Goal: Transaction & Acquisition: Book appointment/travel/reservation

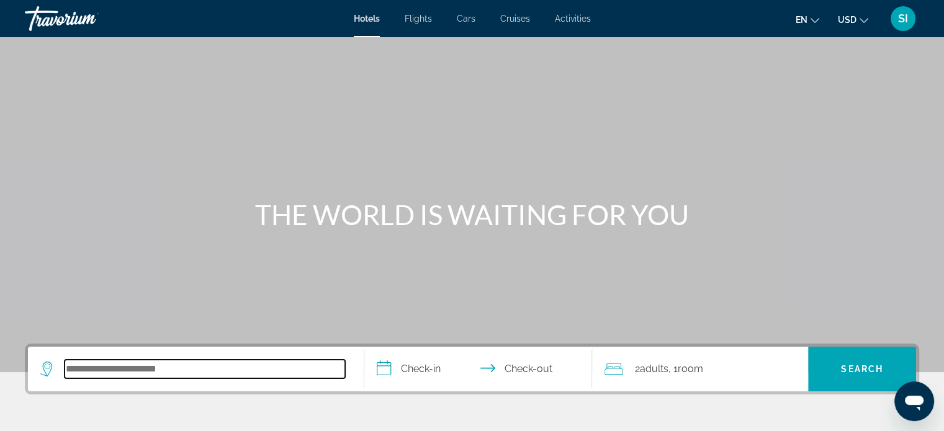
click at [129, 361] on input "Search hotel destination" at bounding box center [205, 369] width 280 height 19
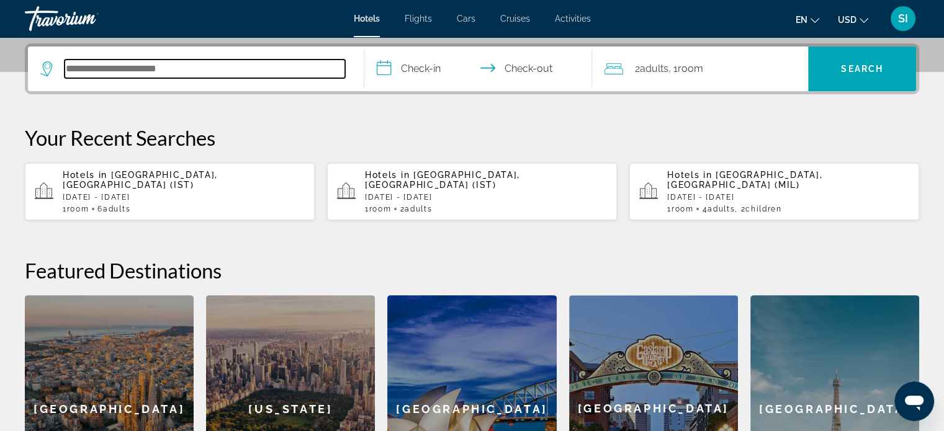
scroll to position [303, 0]
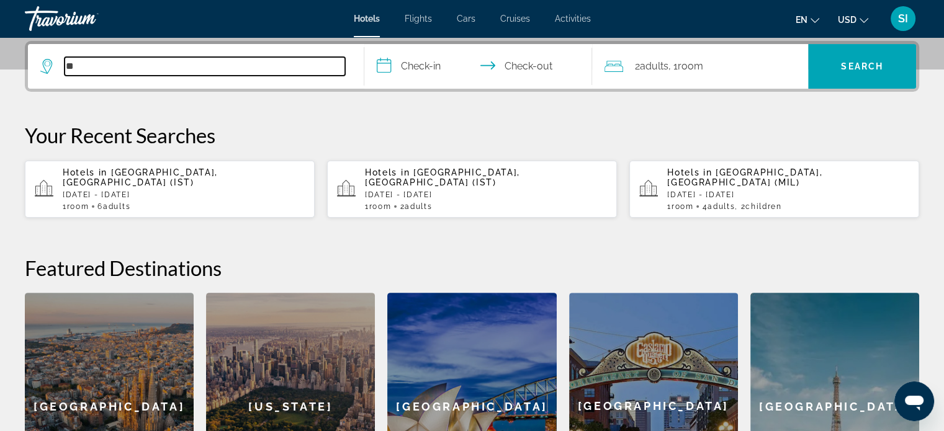
type input "*"
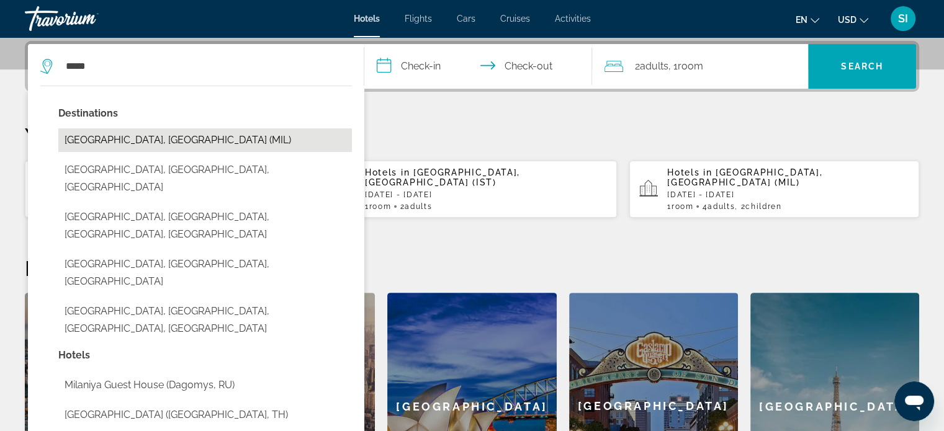
click at [156, 146] on button "[GEOGRAPHIC_DATA], [GEOGRAPHIC_DATA] (MIL)" at bounding box center [204, 140] width 293 height 24
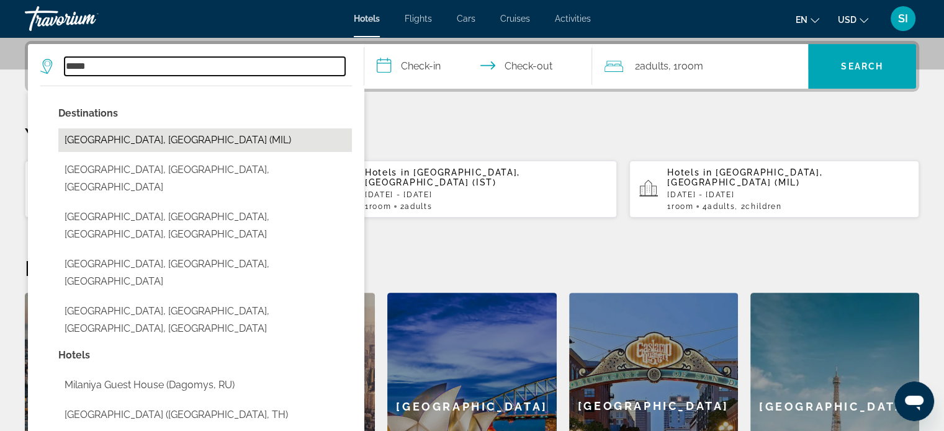
type input "**********"
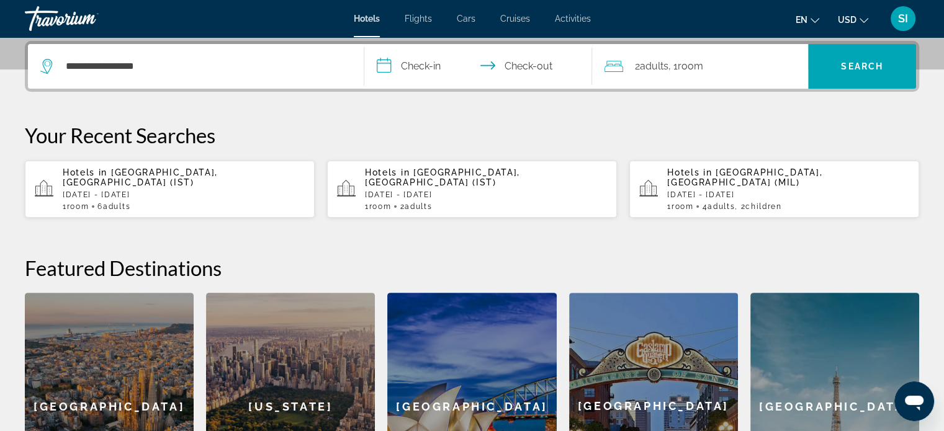
click at [414, 66] on input "**********" at bounding box center [480, 68] width 233 height 48
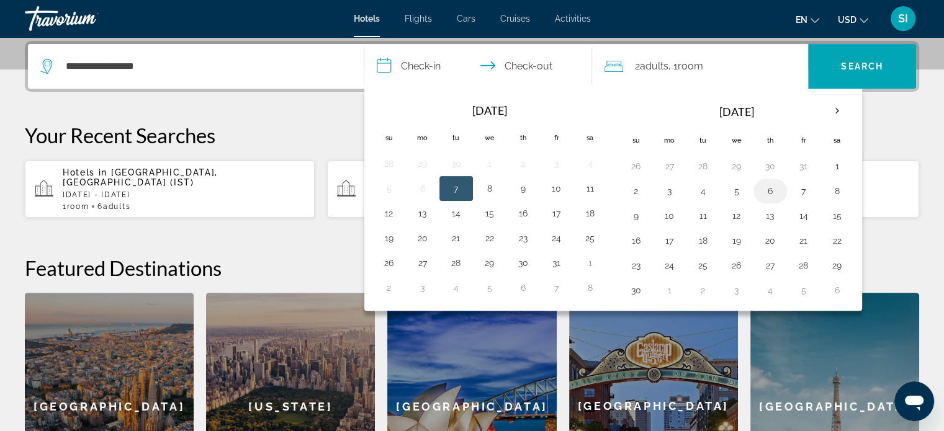
click at [764, 188] on button "6" at bounding box center [770, 190] width 20 height 17
click at [800, 187] on button "7" at bounding box center [804, 190] width 20 height 17
type input "**********"
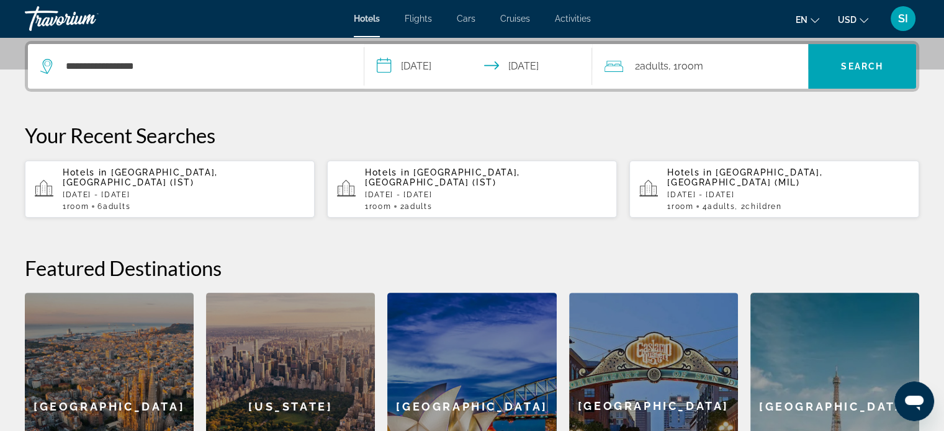
click at [715, 74] on div "2 Adult Adults , 1 Room rooms" at bounding box center [706, 66] width 204 height 17
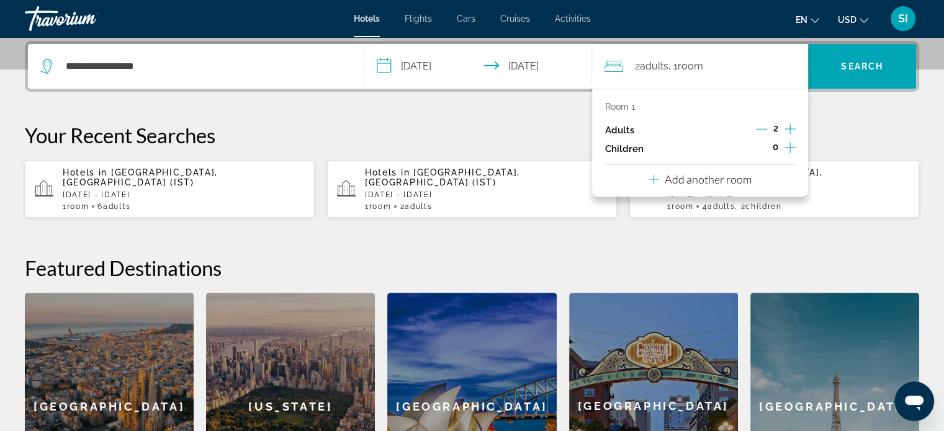
click at [790, 128] on icon "Increment adults" at bounding box center [789, 129] width 11 height 15
click at [790, 146] on icon "Increment children" at bounding box center [789, 147] width 11 height 15
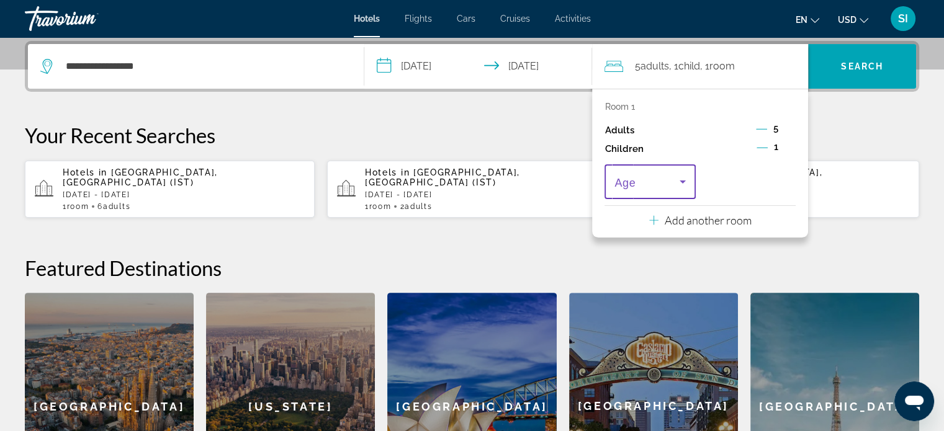
click at [680, 182] on icon "Travelers: 5 adults, 1 child" at bounding box center [682, 181] width 15 height 15
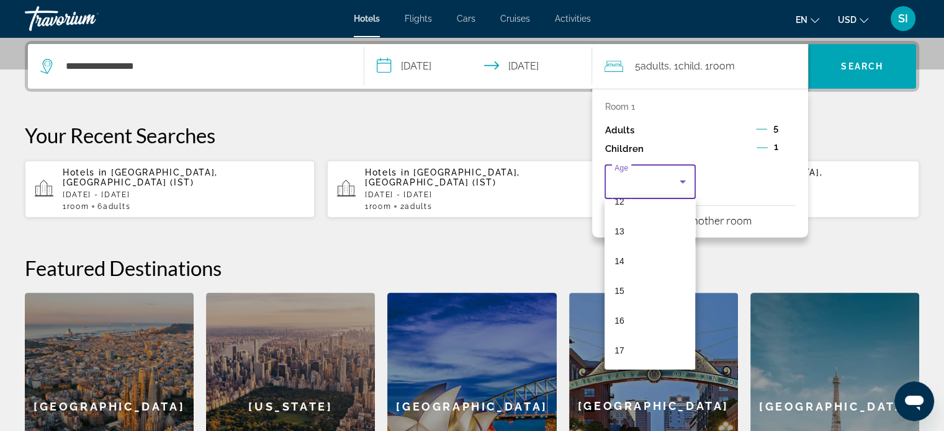
scroll to position [375, 0]
click at [658, 322] on mat-option "16" at bounding box center [649, 321] width 91 height 30
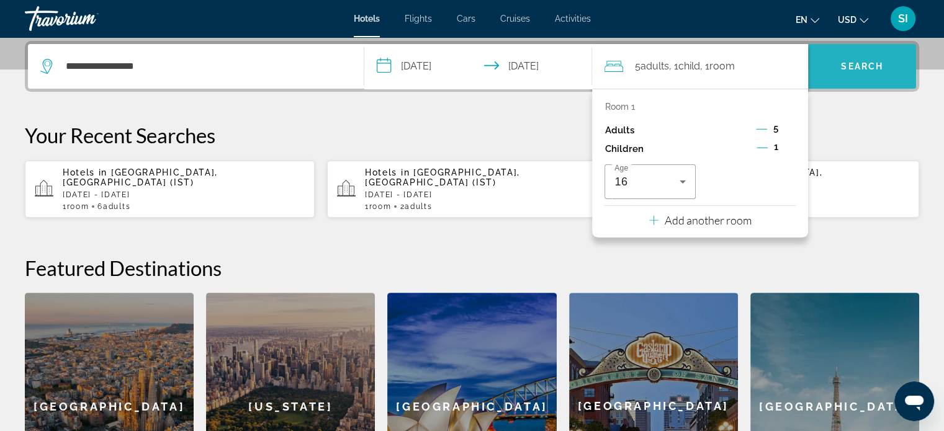
click at [862, 66] on span "Search" at bounding box center [862, 66] width 42 height 10
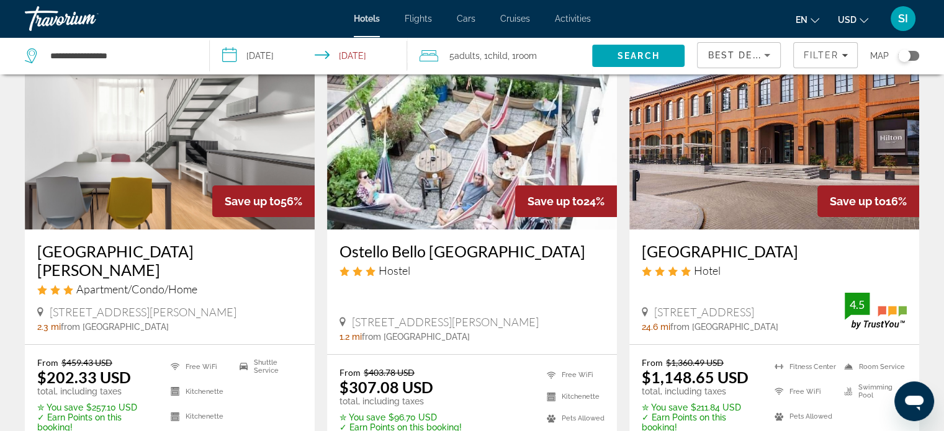
scroll to position [86, 0]
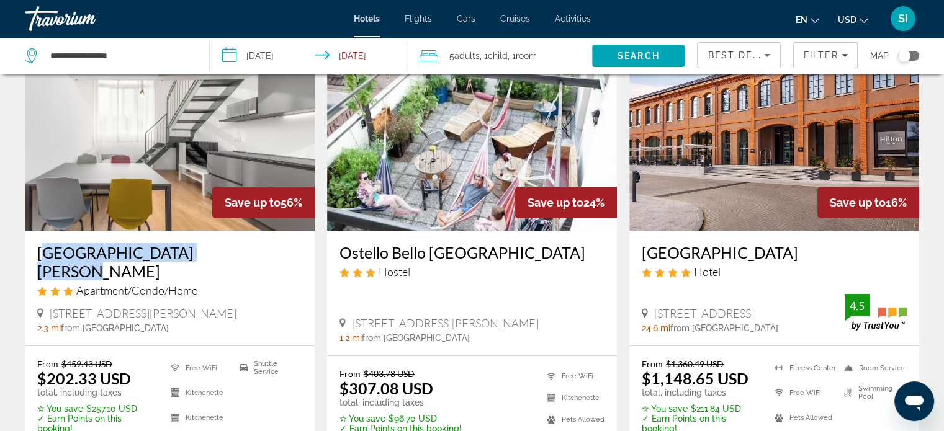
drag, startPoint x: 29, startPoint y: 251, endPoint x: 221, endPoint y: 259, distance: 192.5
click at [221, 259] on div "[GEOGRAPHIC_DATA][PERSON_NAME] Apartment/Condo/Home [STREET_ADDRESS][PERSON_NAM…" at bounding box center [170, 288] width 290 height 115
copy h3 "[GEOGRAPHIC_DATA][PERSON_NAME]"
click at [175, 155] on img "Main content" at bounding box center [170, 131] width 290 height 199
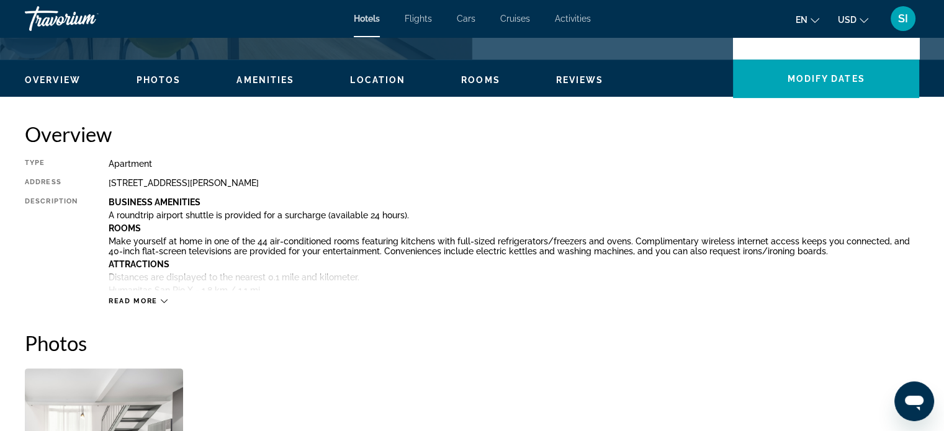
scroll to position [354, 0]
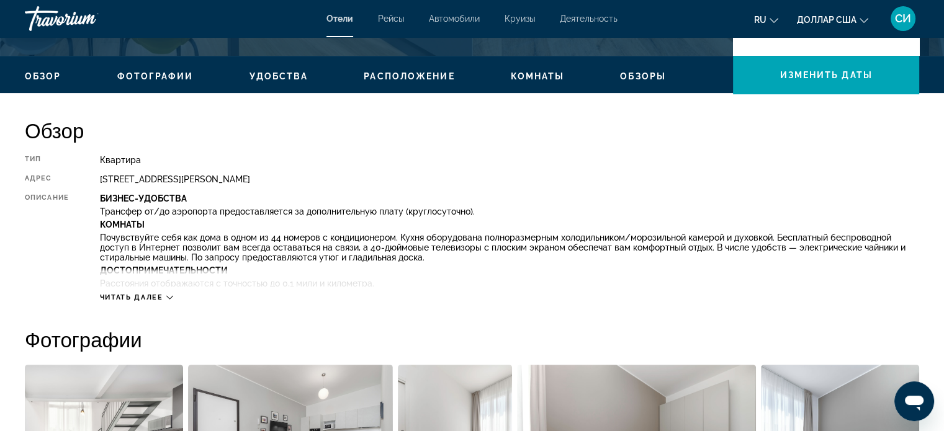
click at [159, 297] on font "Читать далее" at bounding box center [131, 297] width 63 height 8
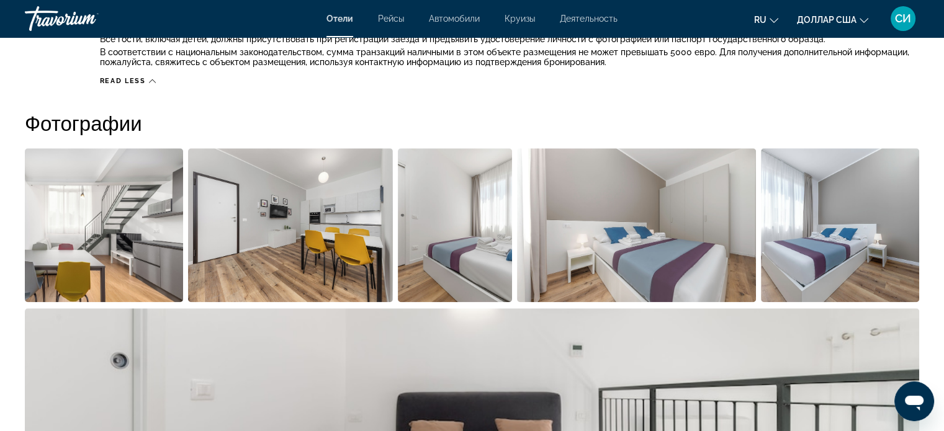
scroll to position [1168, 0]
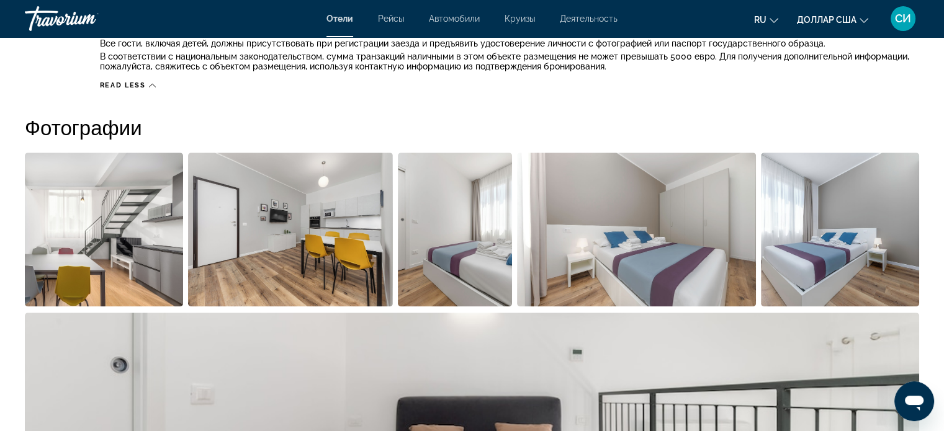
click at [122, 221] on img "Открыть полноэкранный слайдер изображений" at bounding box center [104, 230] width 158 height 154
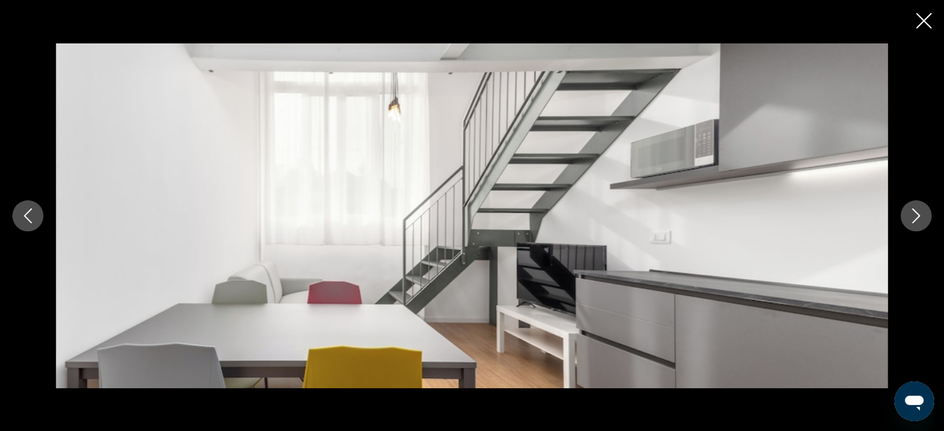
click at [914, 217] on icon "Next image" at bounding box center [915, 215] width 15 height 15
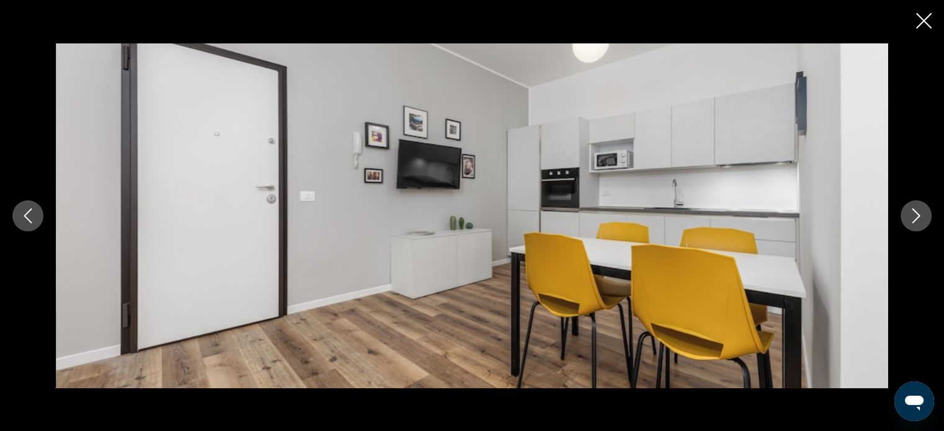
click at [914, 217] on icon "Next image" at bounding box center [915, 215] width 15 height 15
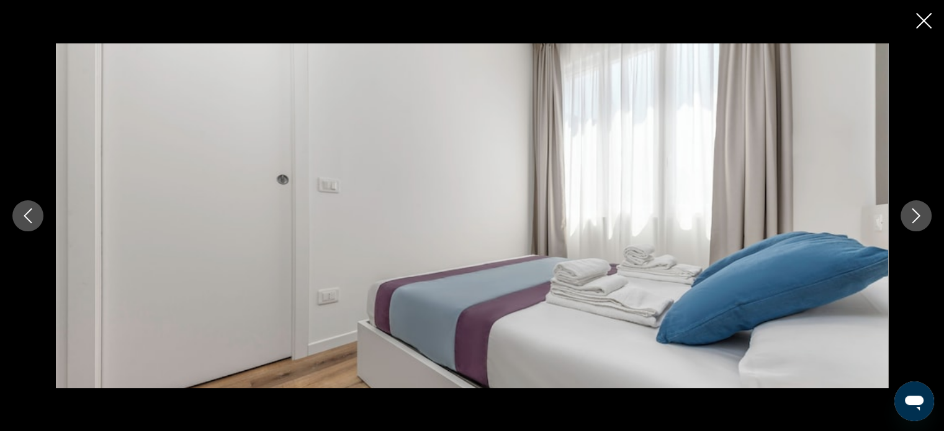
click at [914, 217] on icon "Next image" at bounding box center [915, 215] width 15 height 15
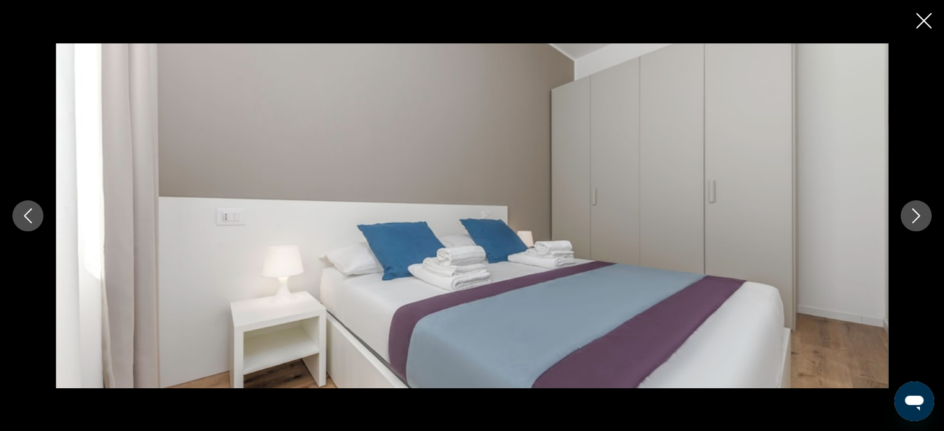
click at [914, 217] on icon "Next image" at bounding box center [915, 215] width 15 height 15
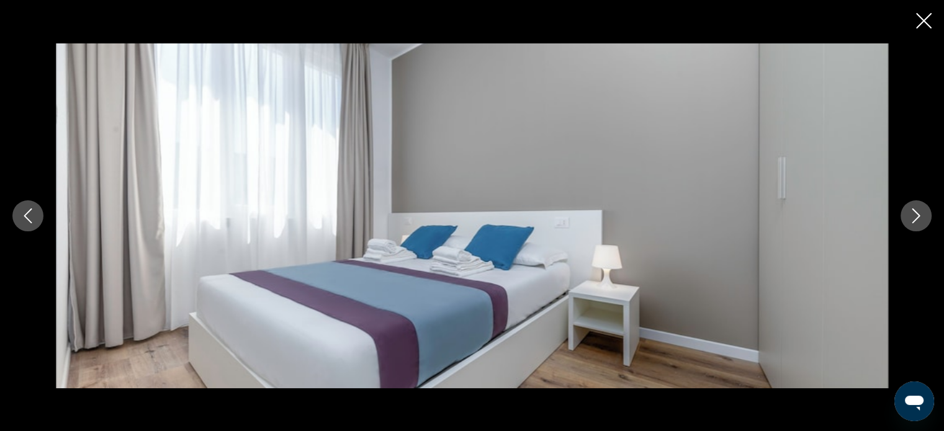
click at [914, 217] on icon "Next image" at bounding box center [915, 215] width 15 height 15
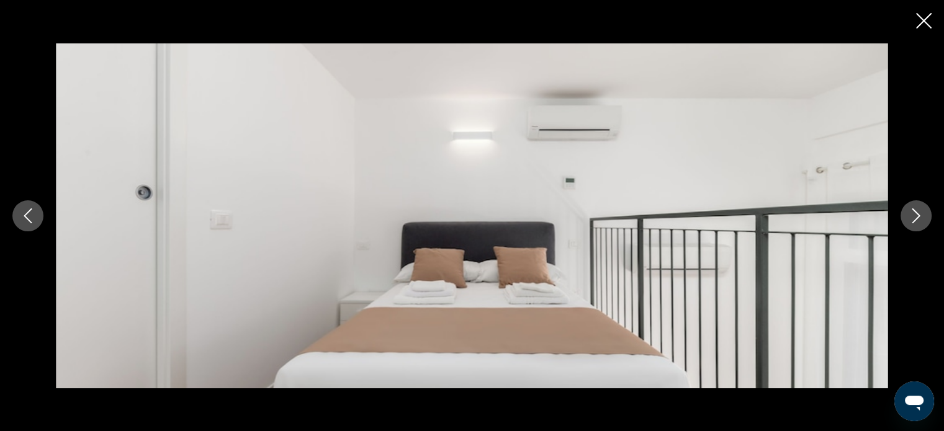
click at [914, 217] on icon "Next image" at bounding box center [915, 215] width 15 height 15
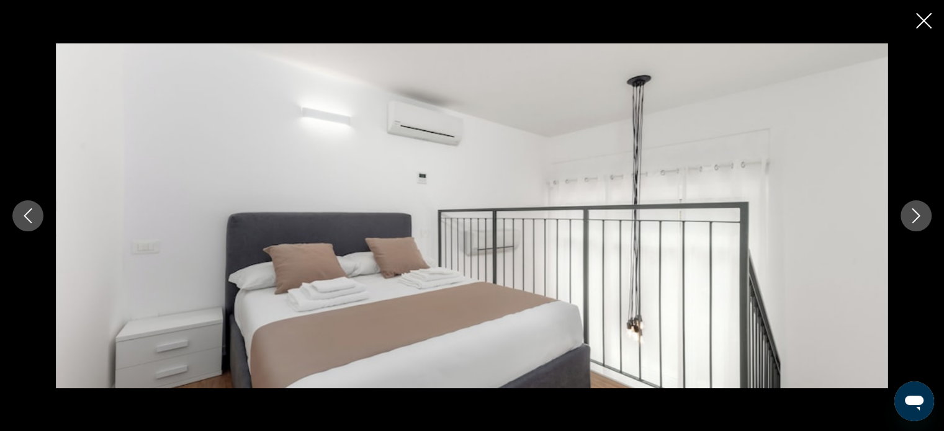
click at [914, 217] on icon "Next image" at bounding box center [915, 215] width 15 height 15
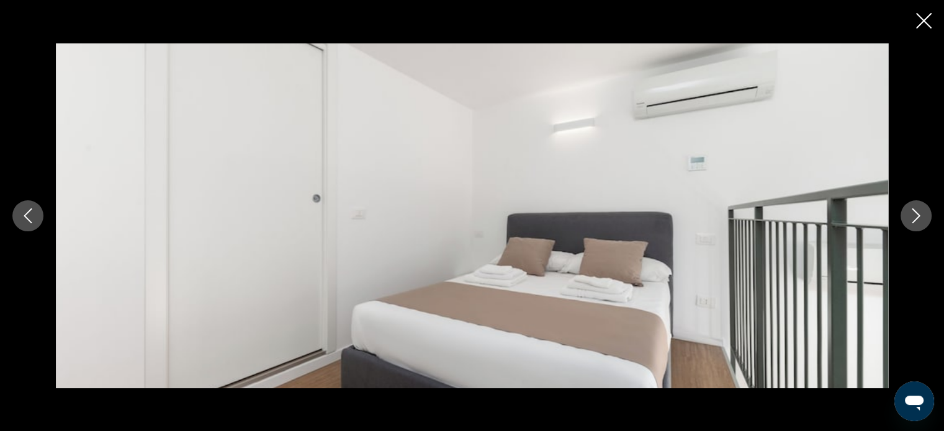
click at [914, 217] on icon "Next image" at bounding box center [915, 215] width 15 height 15
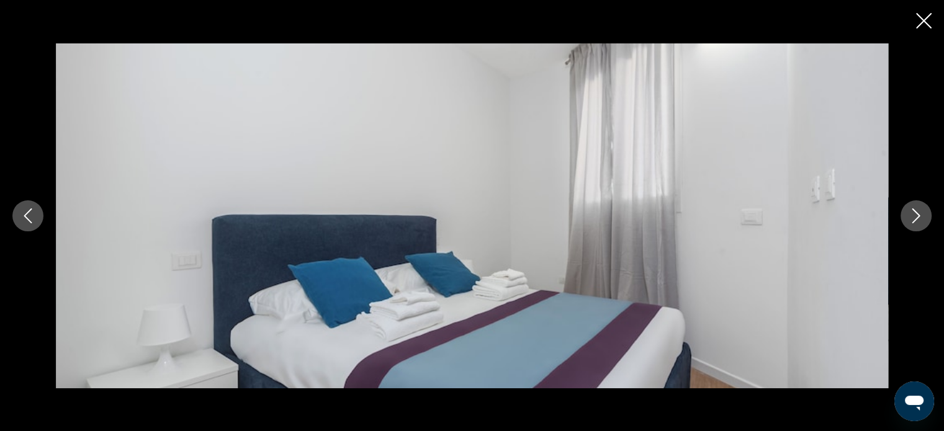
click at [914, 217] on icon "Next image" at bounding box center [915, 215] width 15 height 15
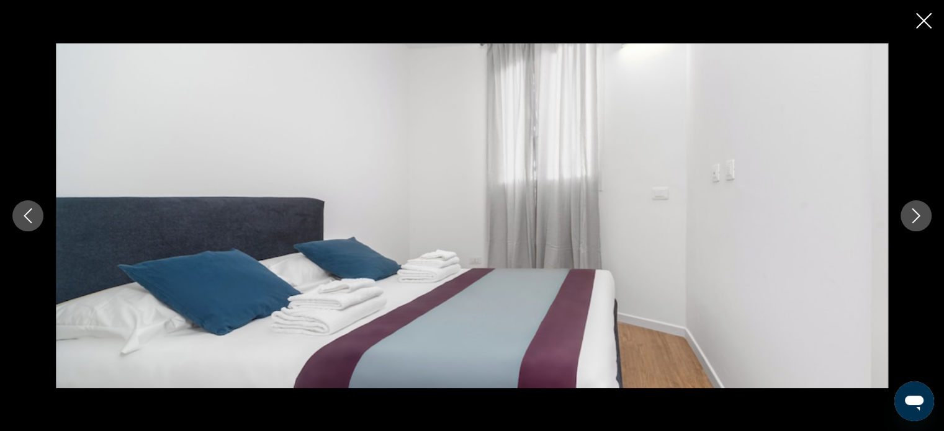
click at [914, 217] on icon "Next image" at bounding box center [915, 215] width 15 height 15
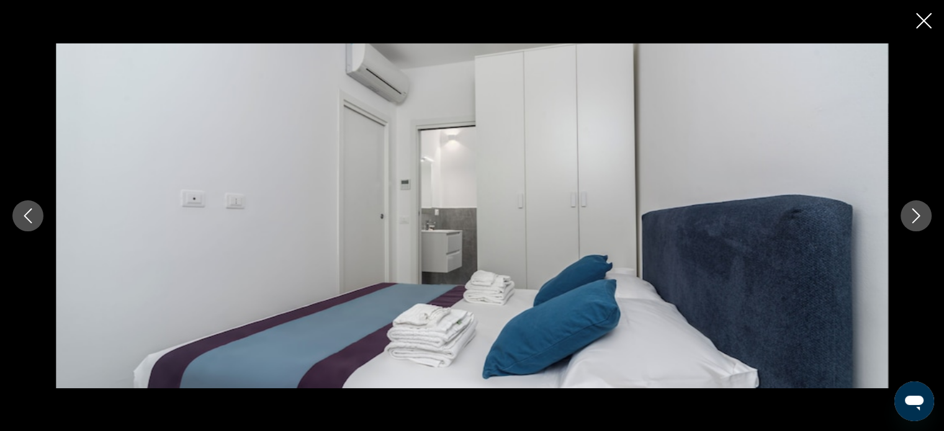
click at [914, 217] on icon "Next image" at bounding box center [915, 215] width 15 height 15
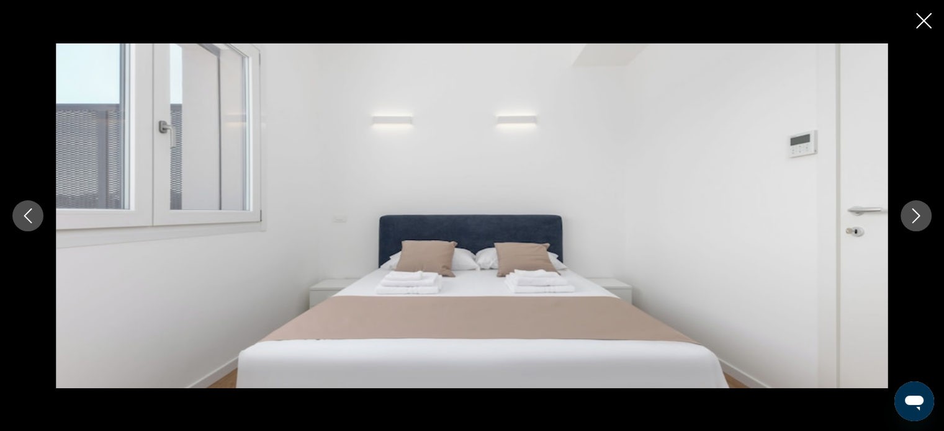
click at [914, 217] on icon "Next image" at bounding box center [915, 215] width 15 height 15
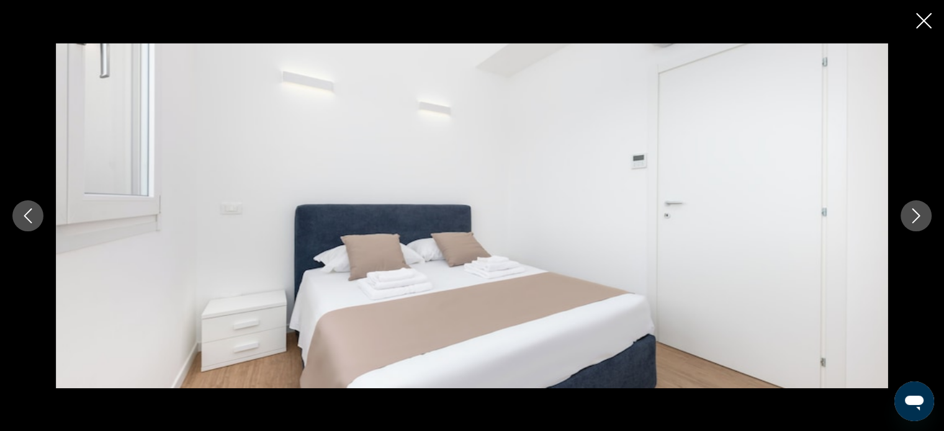
click at [914, 217] on icon "Next image" at bounding box center [915, 215] width 15 height 15
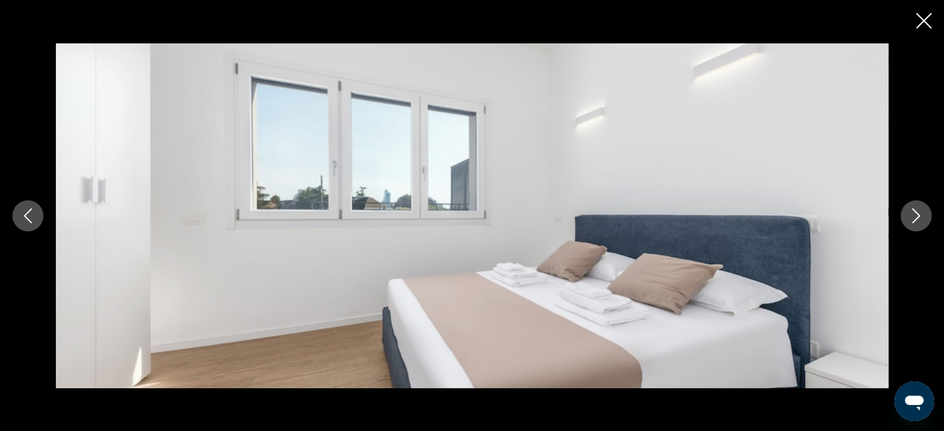
click at [914, 217] on icon "Next image" at bounding box center [915, 215] width 15 height 15
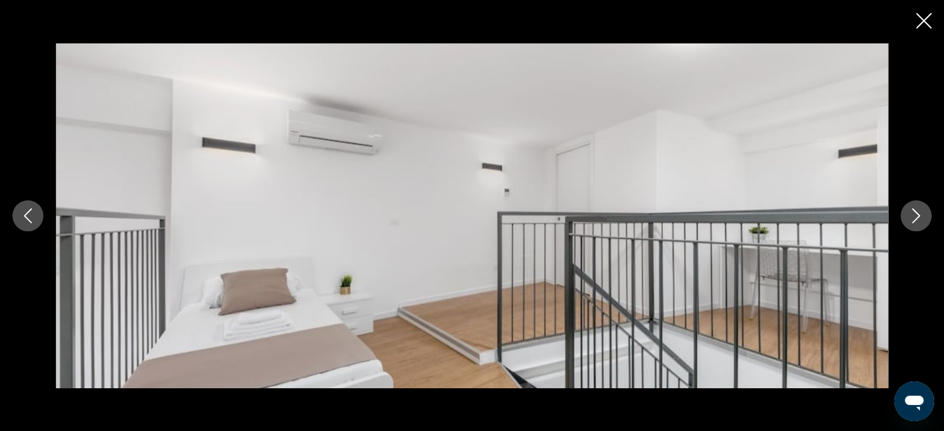
click at [914, 217] on icon "Next image" at bounding box center [915, 215] width 15 height 15
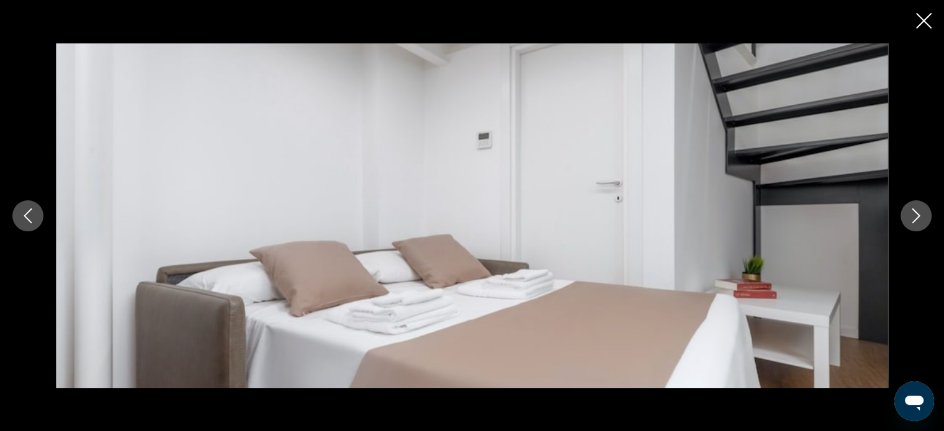
click at [914, 217] on icon "Next image" at bounding box center [915, 215] width 15 height 15
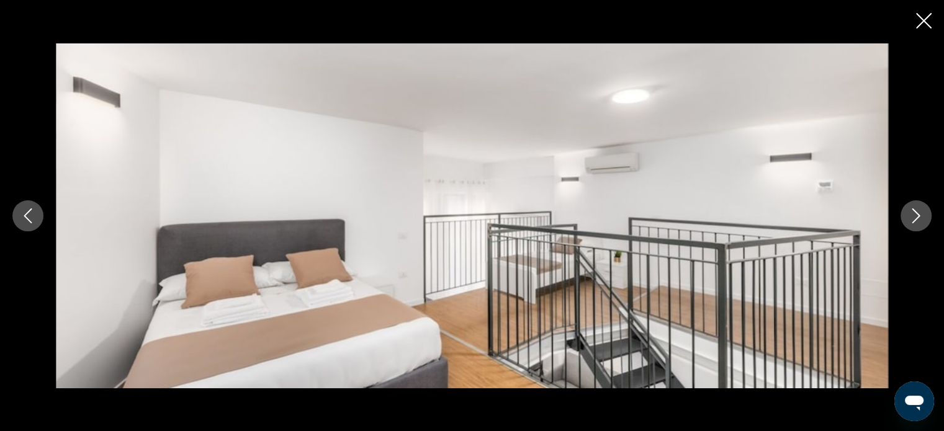
click at [920, 24] on icon "Close slideshow" at bounding box center [924, 21] width 16 height 16
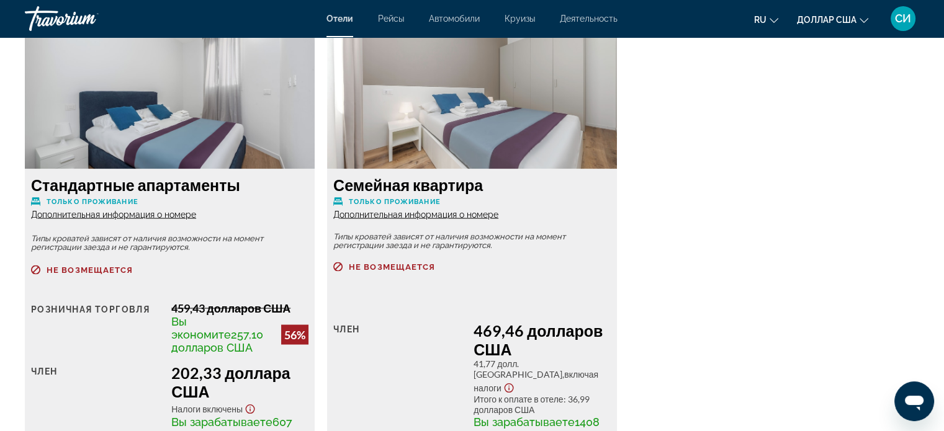
scroll to position [2345, 0]
click at [151, 220] on font "Дополнительная информация о номере" at bounding box center [113, 215] width 165 height 10
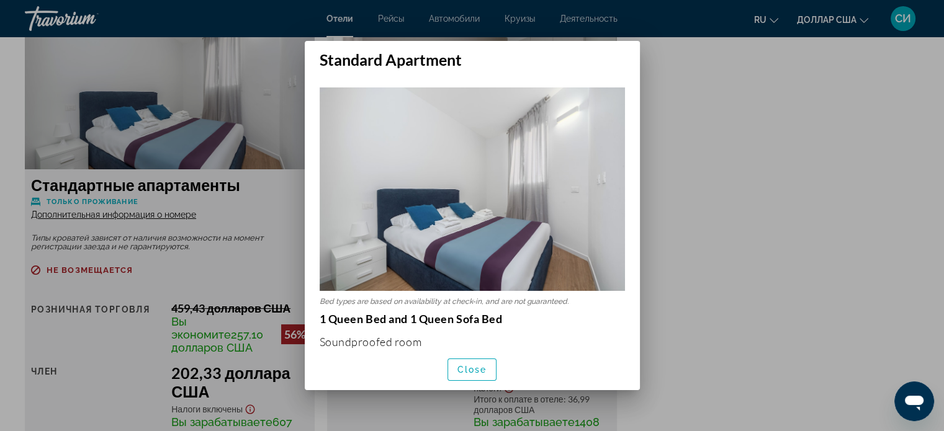
scroll to position [0, 0]
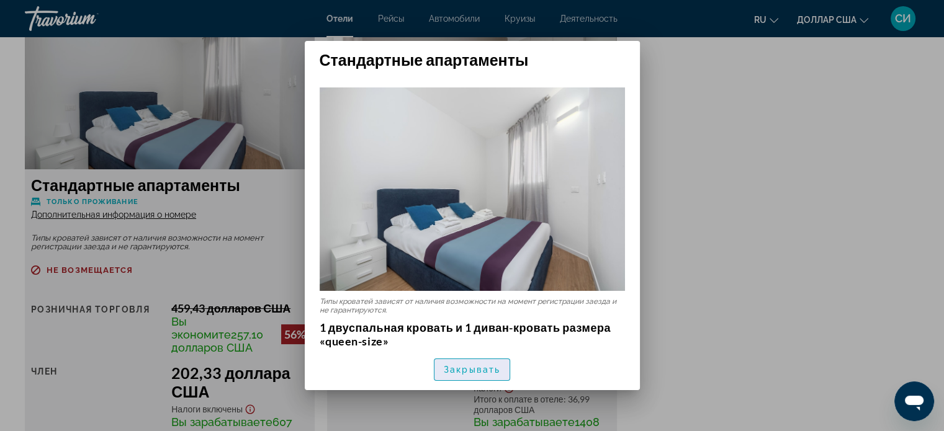
click at [494, 364] on span "button" at bounding box center [471, 370] width 75 height 30
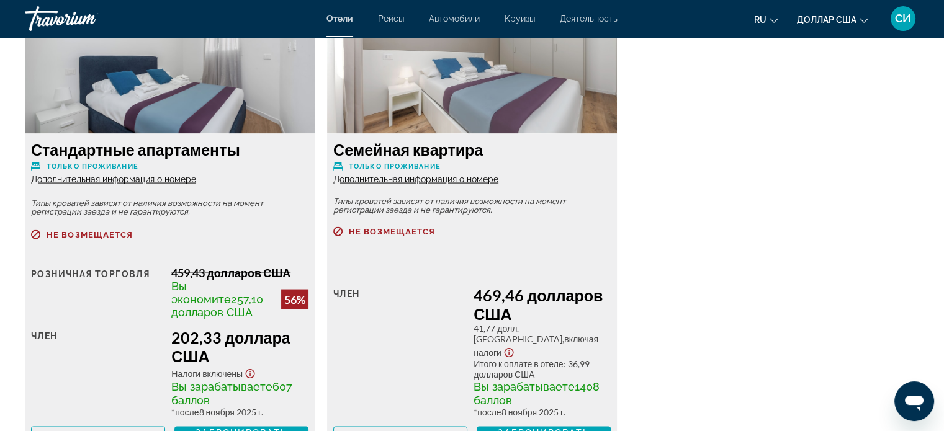
scroll to position [2380, 0]
click at [494, 185] on font "Дополнительная информация о номере" at bounding box center [415, 180] width 165 height 10
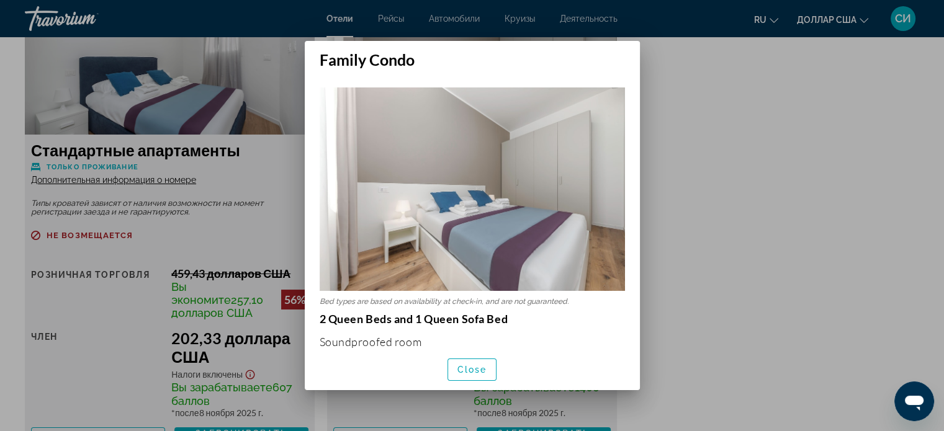
scroll to position [0, 0]
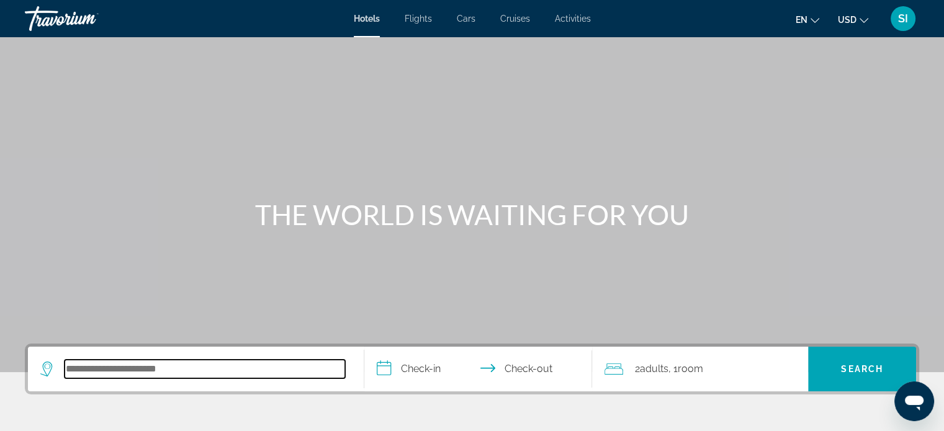
click at [192, 374] on input "Search hotel destination" at bounding box center [205, 369] width 280 height 19
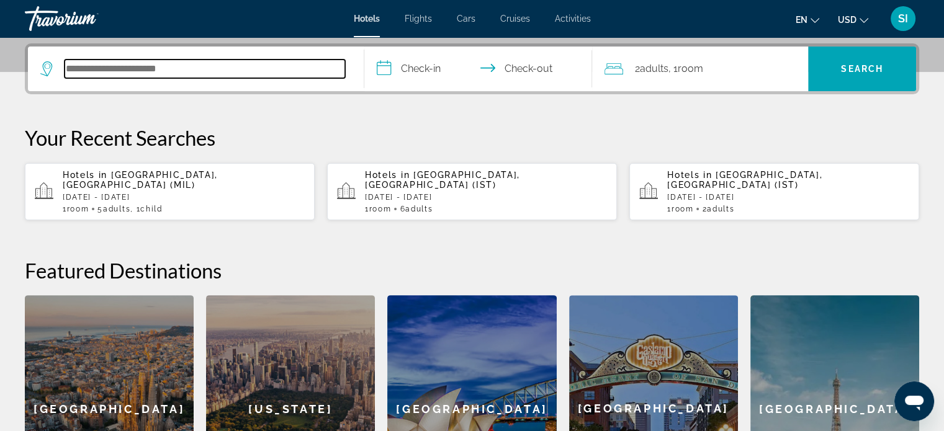
scroll to position [303, 0]
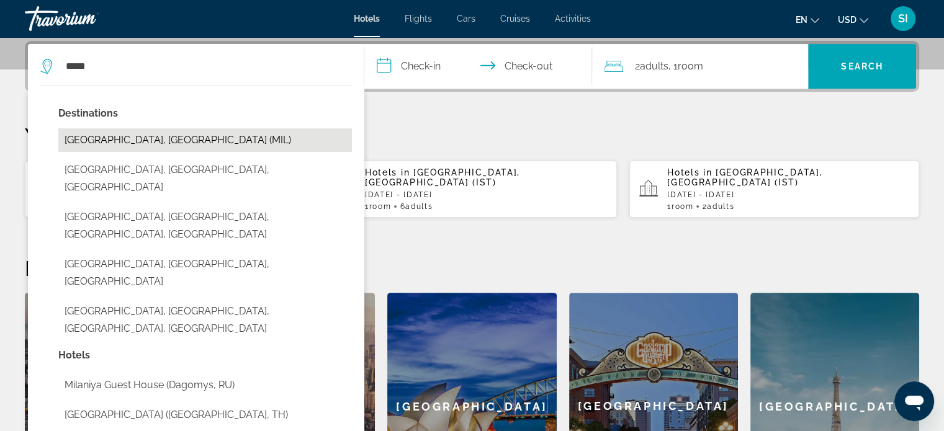
click at [248, 146] on button "[GEOGRAPHIC_DATA], [GEOGRAPHIC_DATA] (MIL)" at bounding box center [204, 140] width 293 height 24
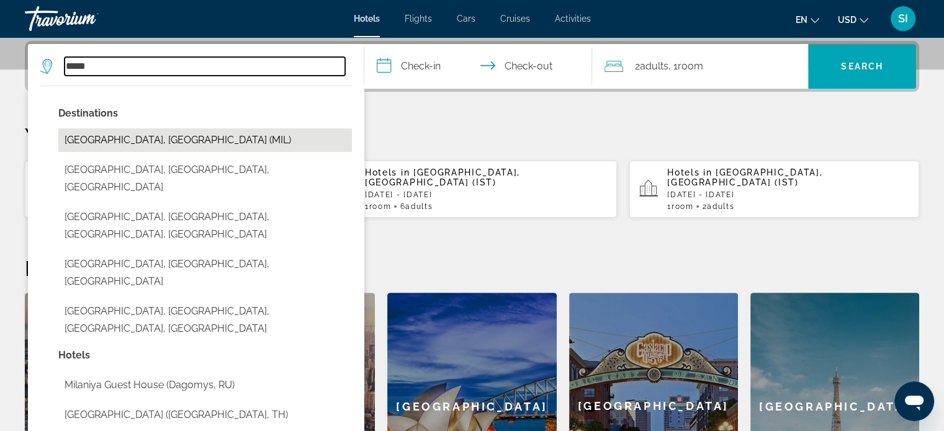
type input "**********"
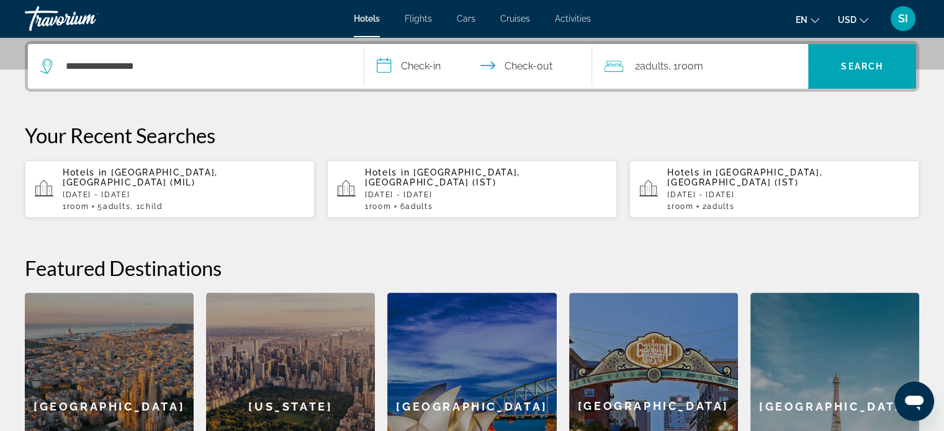
click at [424, 69] on input "**********" at bounding box center [480, 68] width 233 height 48
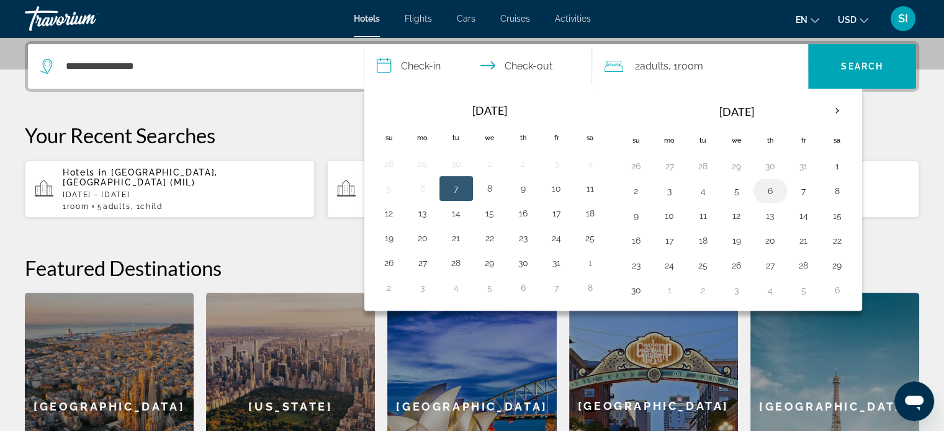
click at [767, 193] on button "6" at bounding box center [770, 190] width 20 height 17
click at [798, 194] on button "7" at bounding box center [804, 190] width 20 height 17
type input "**********"
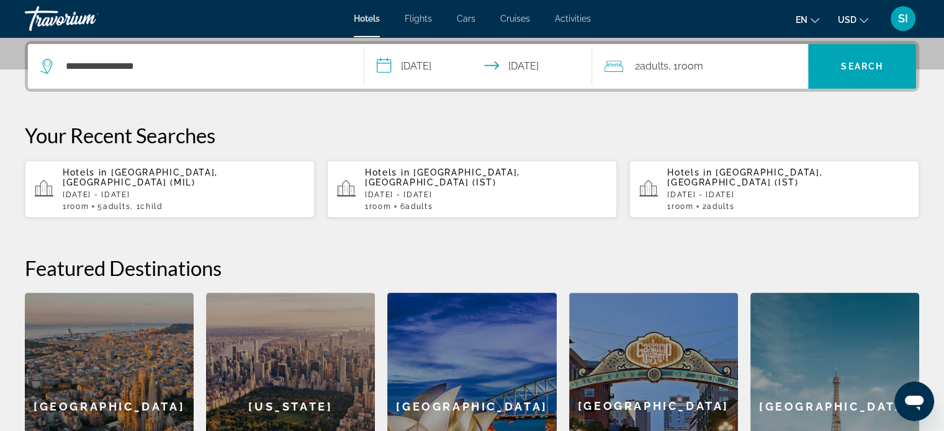
click at [657, 68] on span "Adults" at bounding box center [653, 66] width 29 height 12
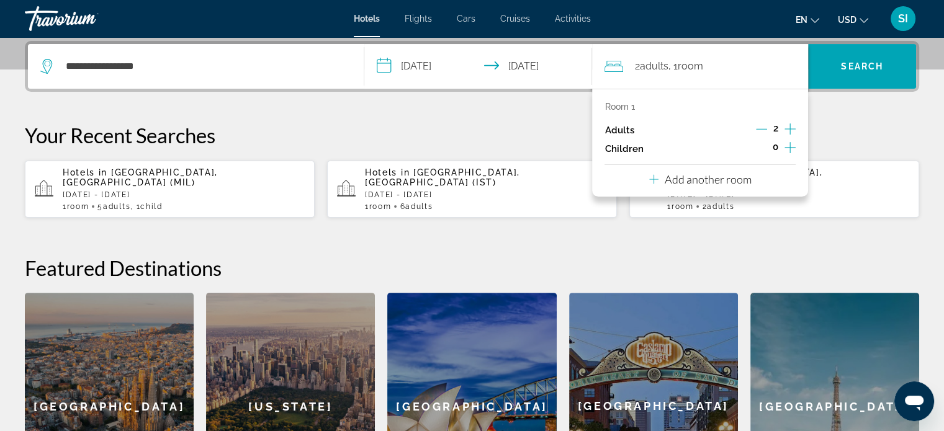
click at [789, 144] on icon "Increment children" at bounding box center [789, 147] width 11 height 15
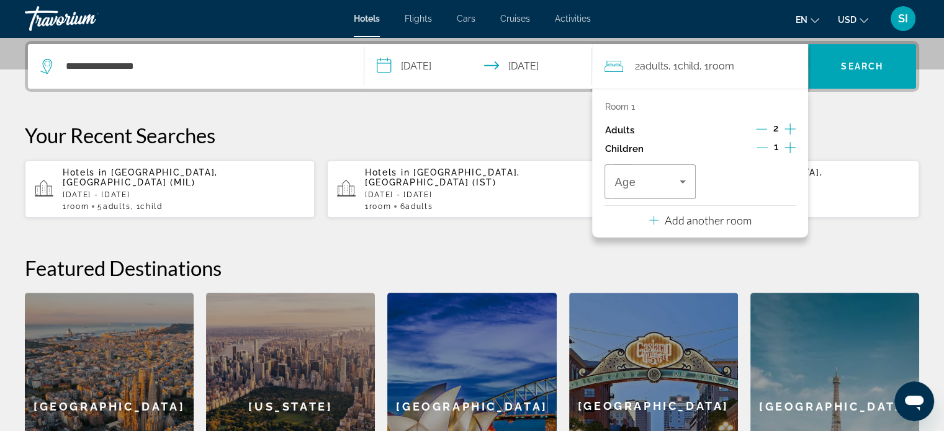
click at [787, 127] on icon "Increment adults" at bounding box center [789, 129] width 11 height 15
click at [687, 183] on icon "Travelers: 5 adults, 1 child" at bounding box center [682, 181] width 15 height 15
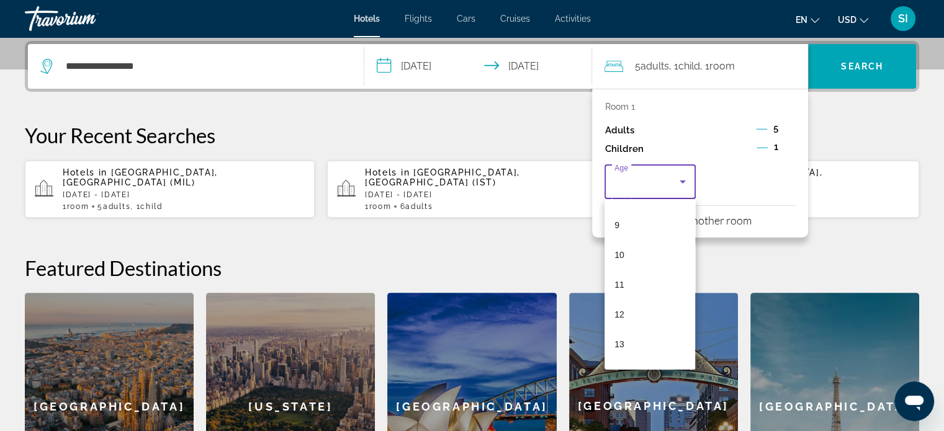
scroll to position [375, 0]
click at [643, 319] on mat-option "16" at bounding box center [649, 321] width 91 height 30
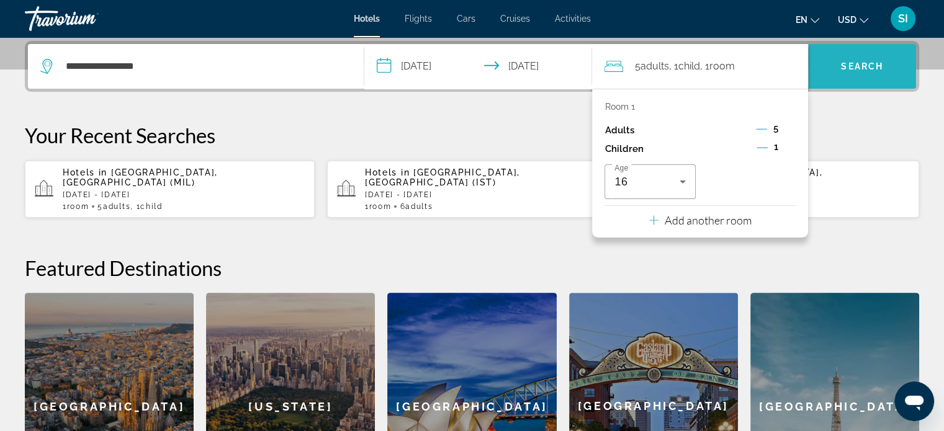
click at [859, 61] on span "Search" at bounding box center [862, 66] width 42 height 10
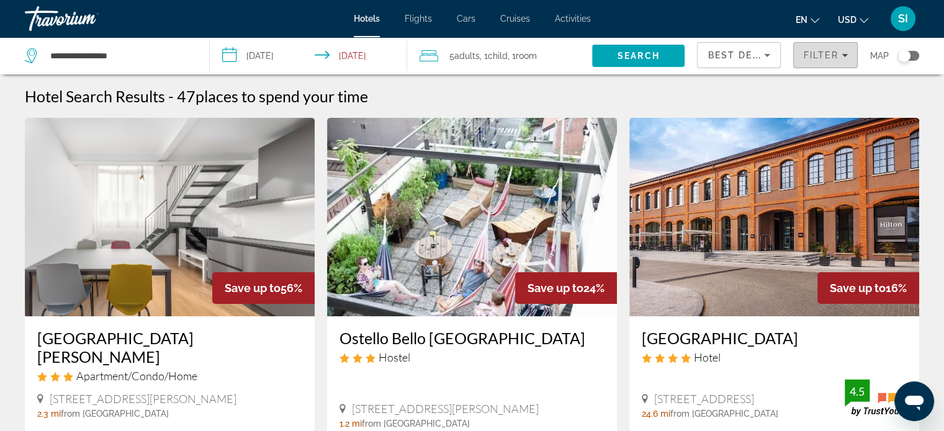
click at [848, 61] on span "Filters" at bounding box center [825, 55] width 63 height 30
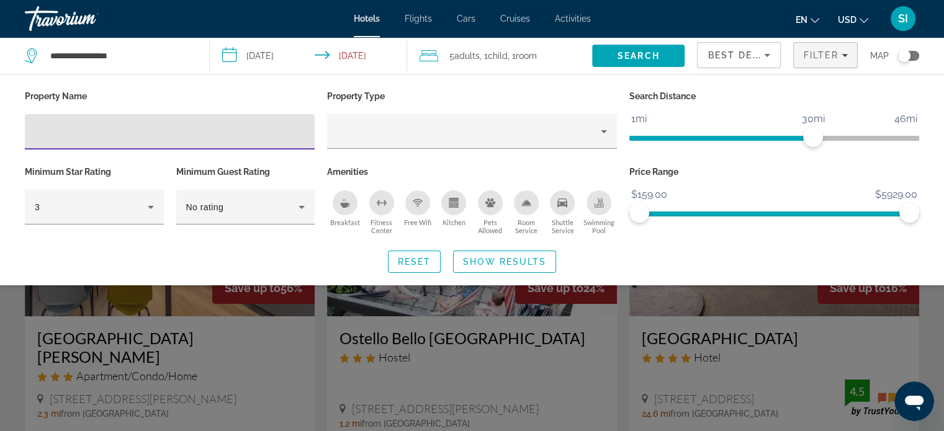
click at [687, 214] on span "ngx-slider" at bounding box center [774, 214] width 270 height 5
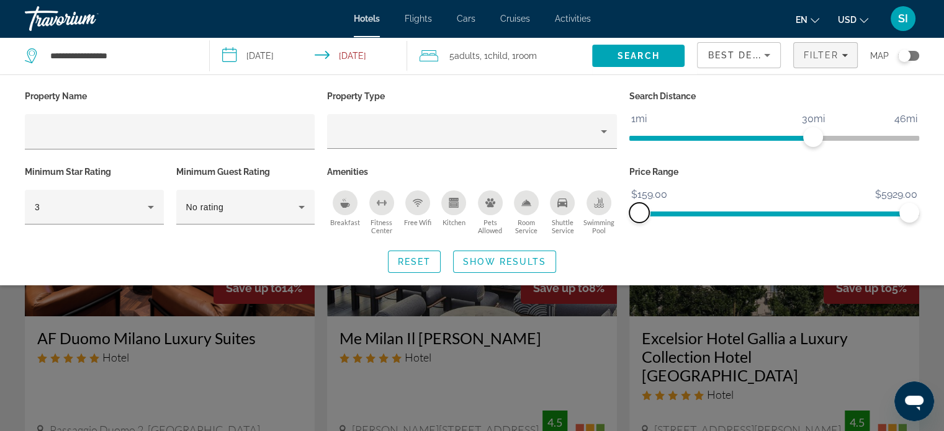
drag, startPoint x: 683, startPoint y: 214, endPoint x: 598, endPoint y: 221, distance: 85.9
click at [598, 221] on div "Property Name Property Type Search Distance 1mi 46mi 30mi Minimum Star Rating 3…" at bounding box center [472, 162] width 907 height 151
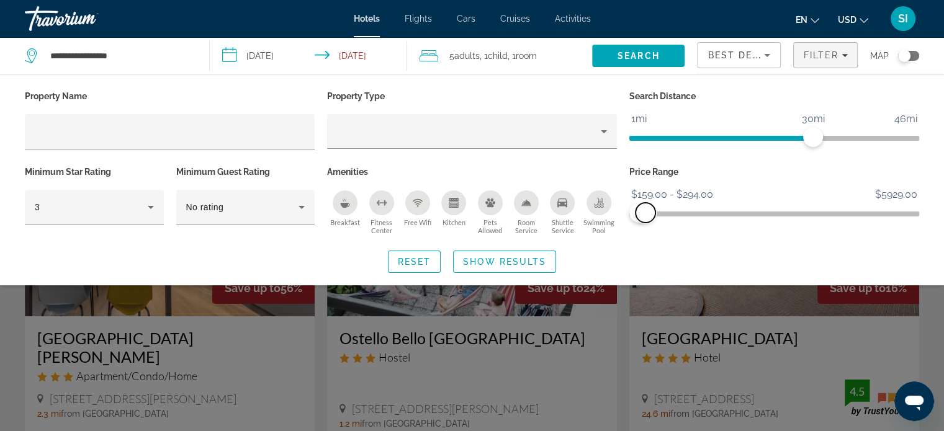
drag, startPoint x: 910, startPoint y: 213, endPoint x: 645, endPoint y: 228, distance: 264.7
click at [645, 228] on div "Price Range $159.00 $5929.00 $159.00 $294.00 $159.00 - $294.00" at bounding box center [774, 200] width 302 height 75
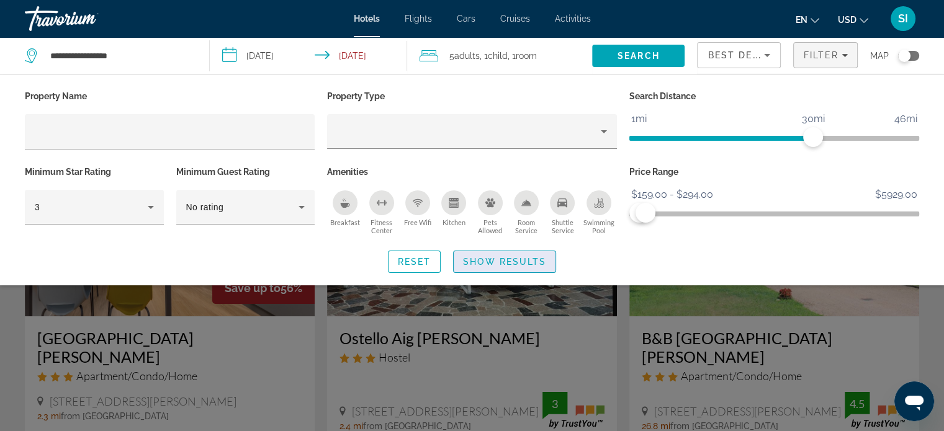
click at [542, 266] on span "Search widget" at bounding box center [505, 262] width 102 height 30
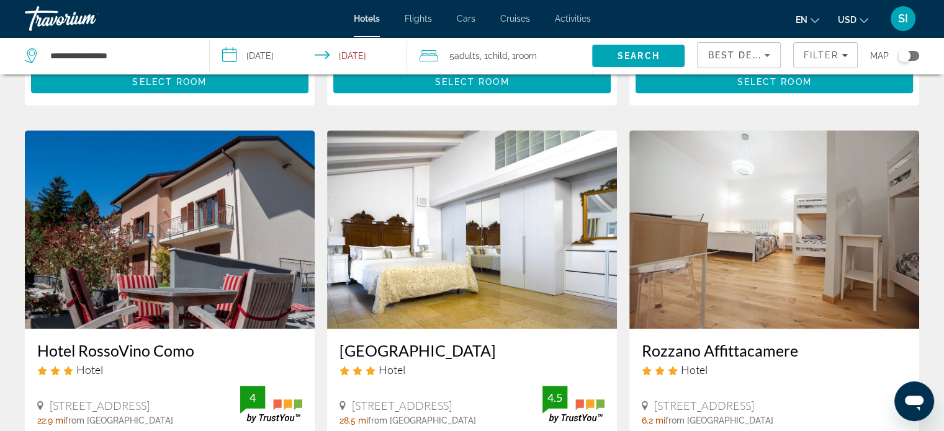
scroll to position [908, 0]
